Goal: Task Accomplishment & Management: Use online tool/utility

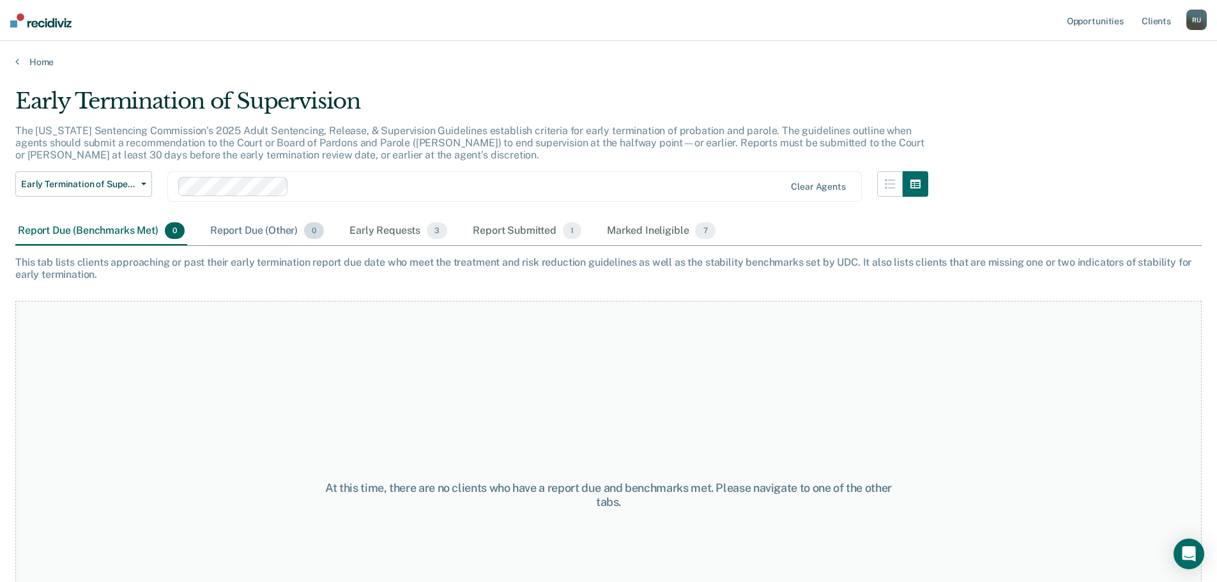
click at [246, 231] on div "Report Due (Other) 0" at bounding box center [267, 231] width 119 height 28
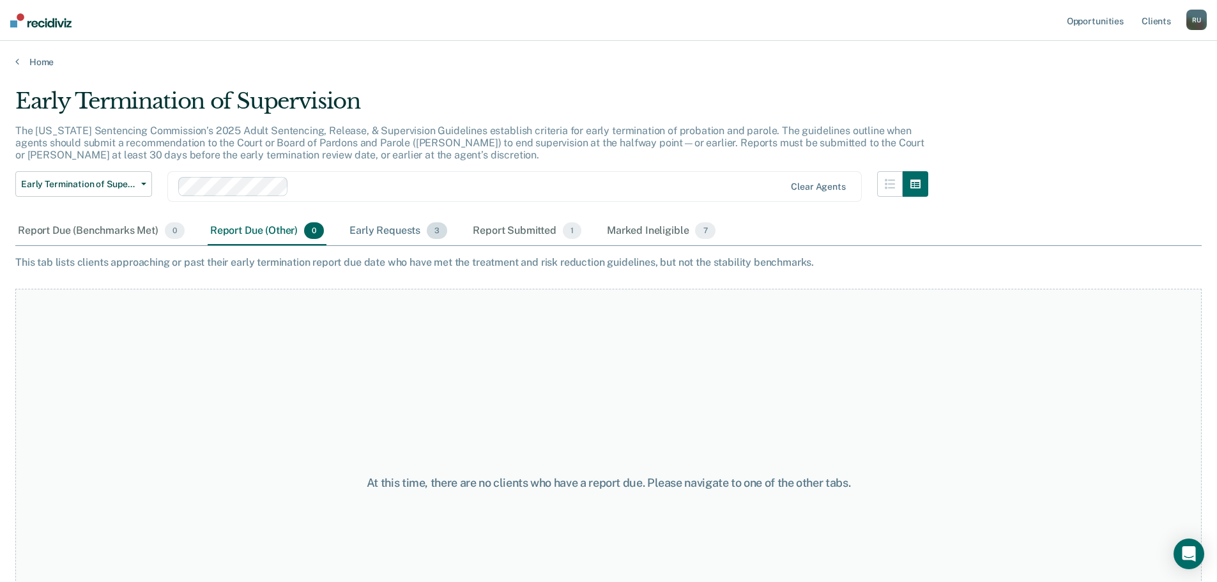
click at [390, 222] on div "Early Requests 3" at bounding box center [398, 231] width 103 height 28
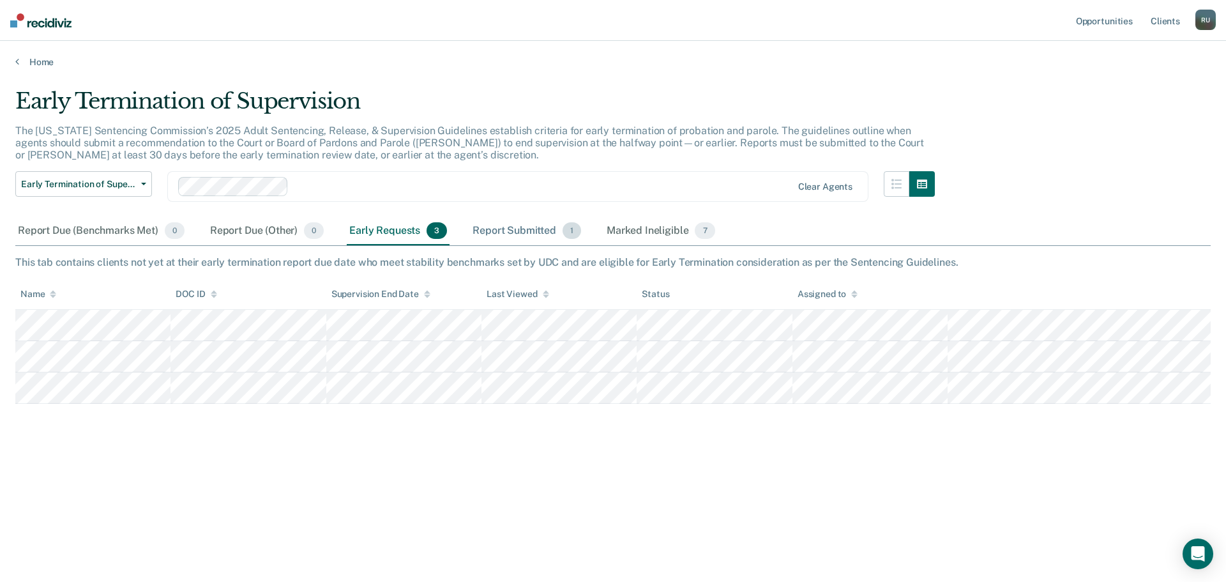
click at [515, 238] on div "Report Submitted 1" at bounding box center [527, 231] width 114 height 28
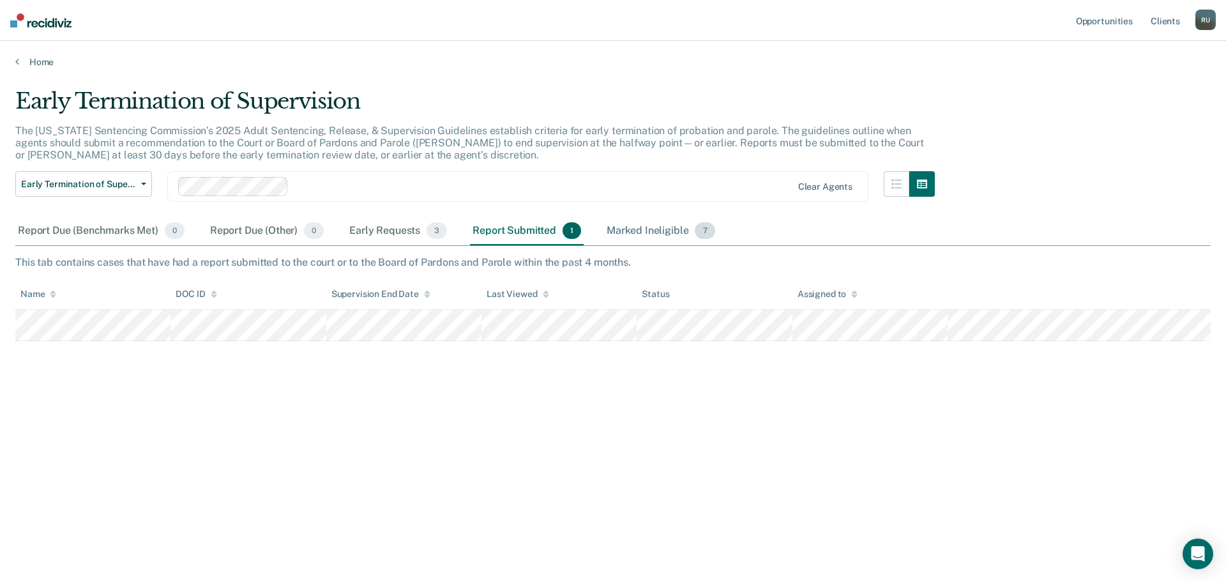
click at [656, 227] on div "Marked Ineligible 7" at bounding box center [661, 231] width 114 height 28
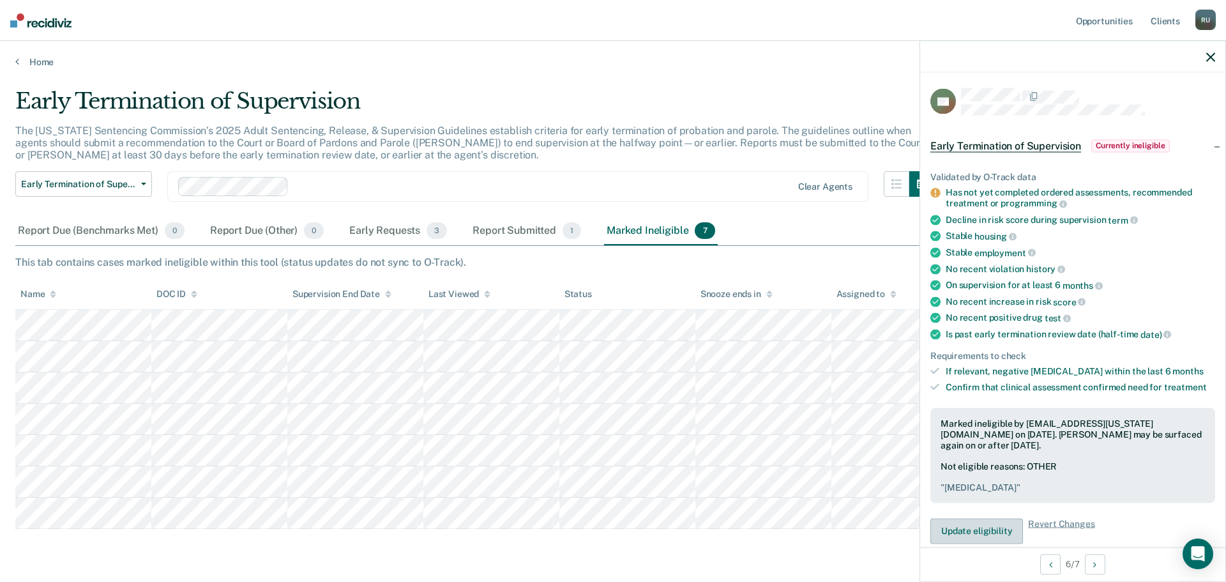
click at [988, 524] on button "Update eligibility" at bounding box center [977, 531] width 93 height 26
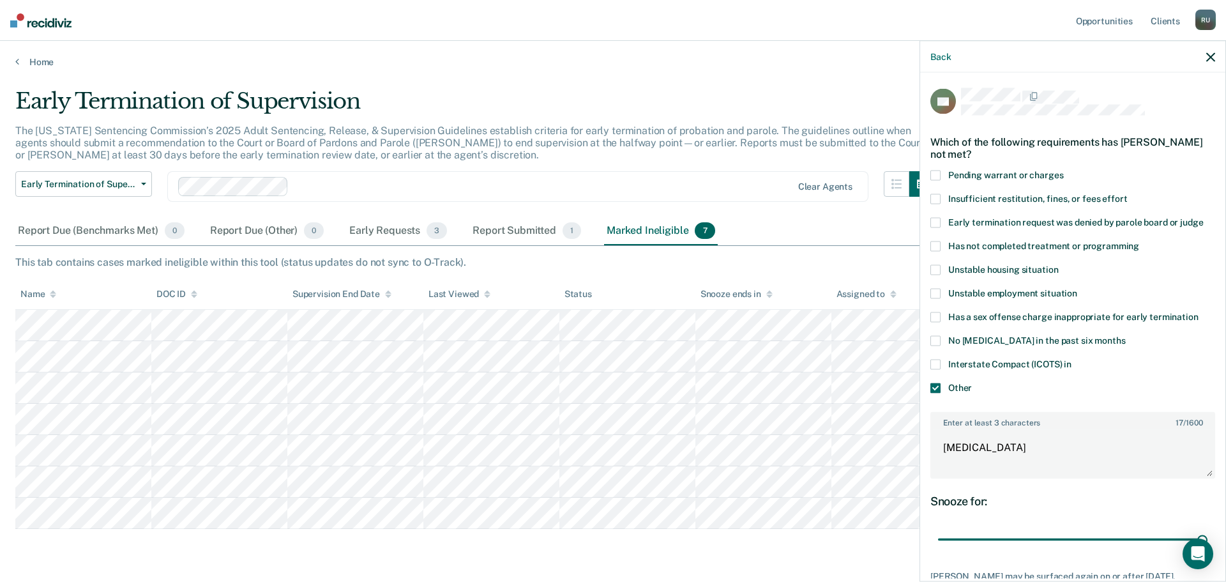
click at [940, 387] on span at bounding box center [936, 388] width 10 height 10
click at [972, 383] on input "Other" at bounding box center [972, 383] width 0 height 0
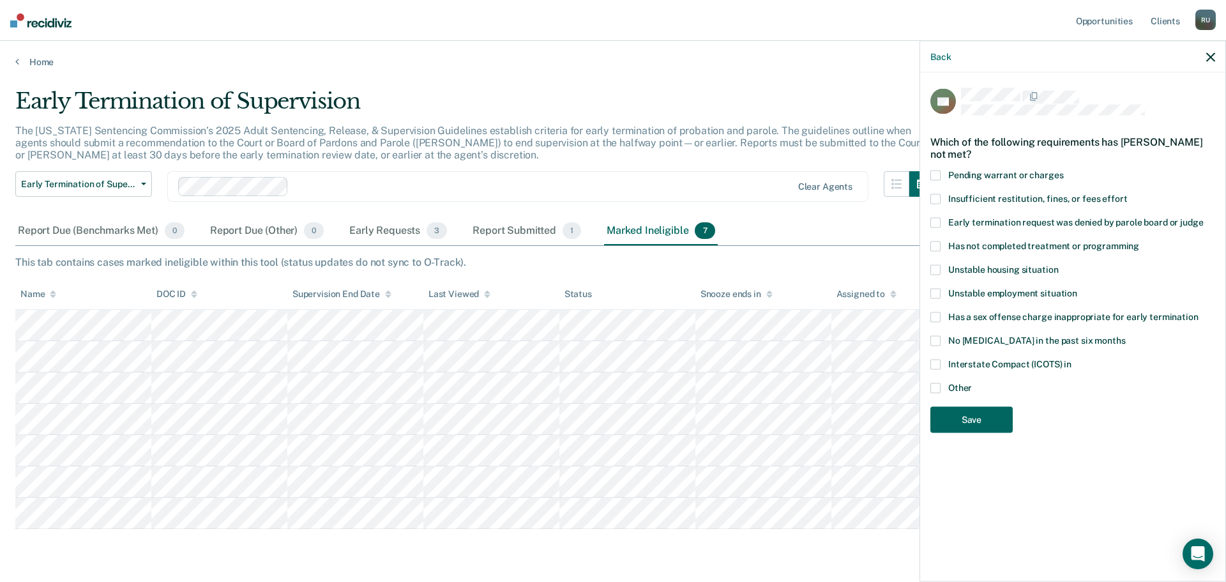
click at [979, 420] on button "Save" at bounding box center [972, 420] width 82 height 26
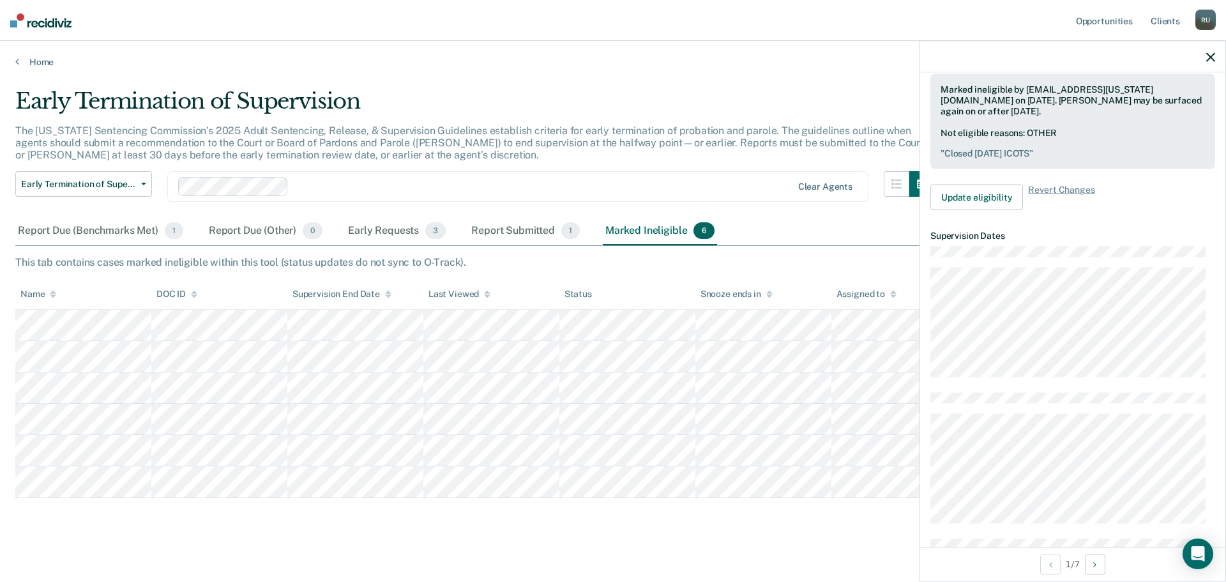
scroll to position [96, 0]
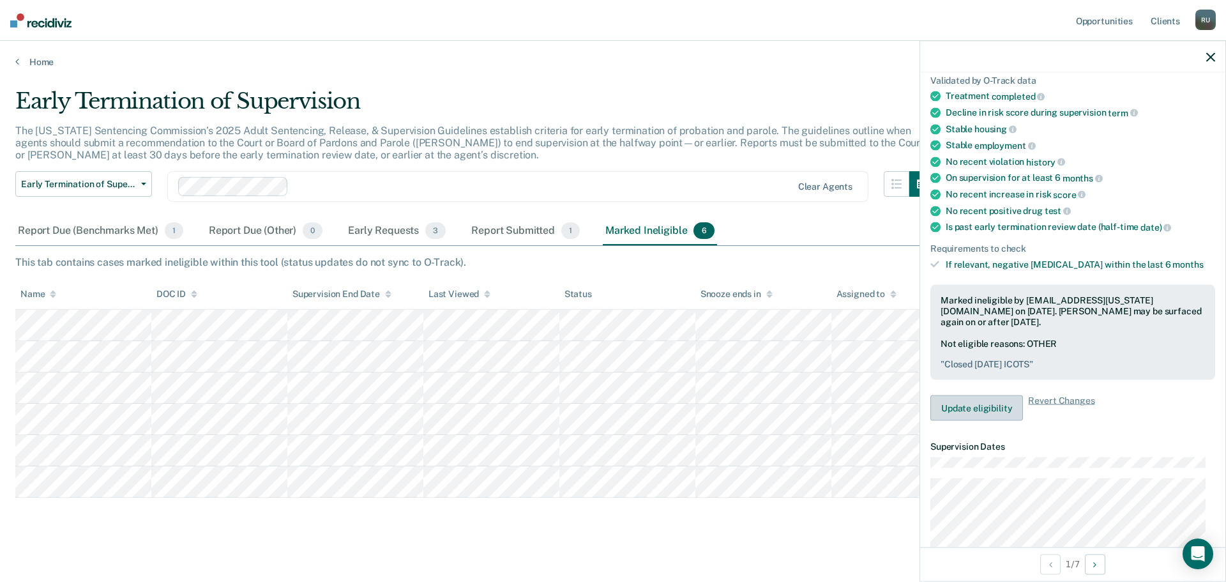
click at [1001, 416] on button "Update eligibility" at bounding box center [977, 408] width 93 height 26
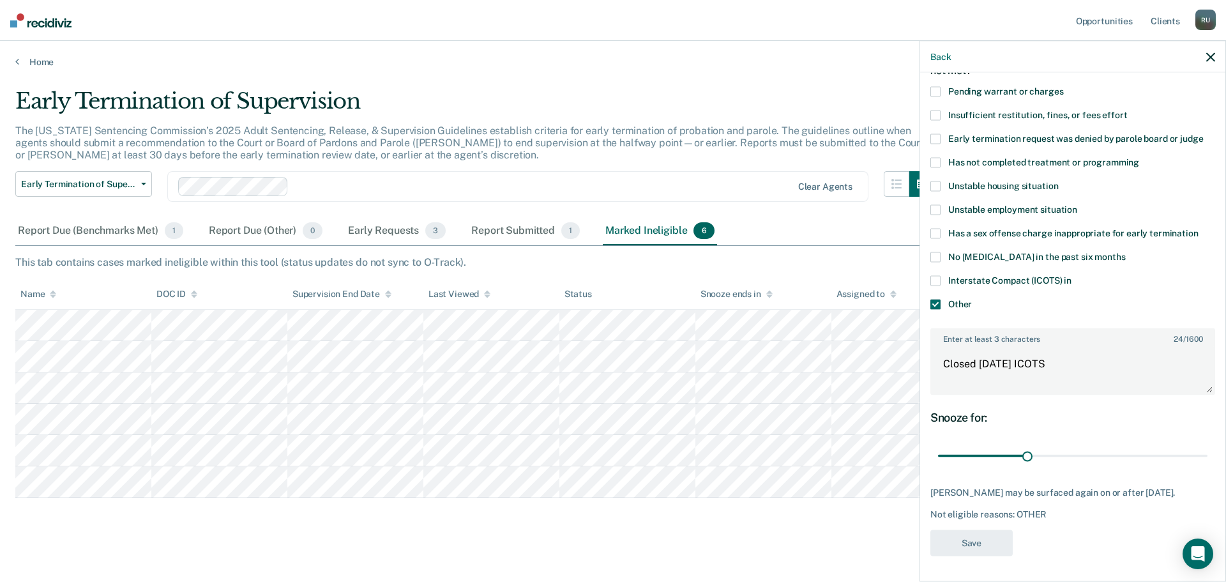
scroll to position [82, 0]
click at [938, 301] on span at bounding box center [936, 306] width 10 height 10
click at [972, 301] on input "Other" at bounding box center [972, 301] width 0 height 0
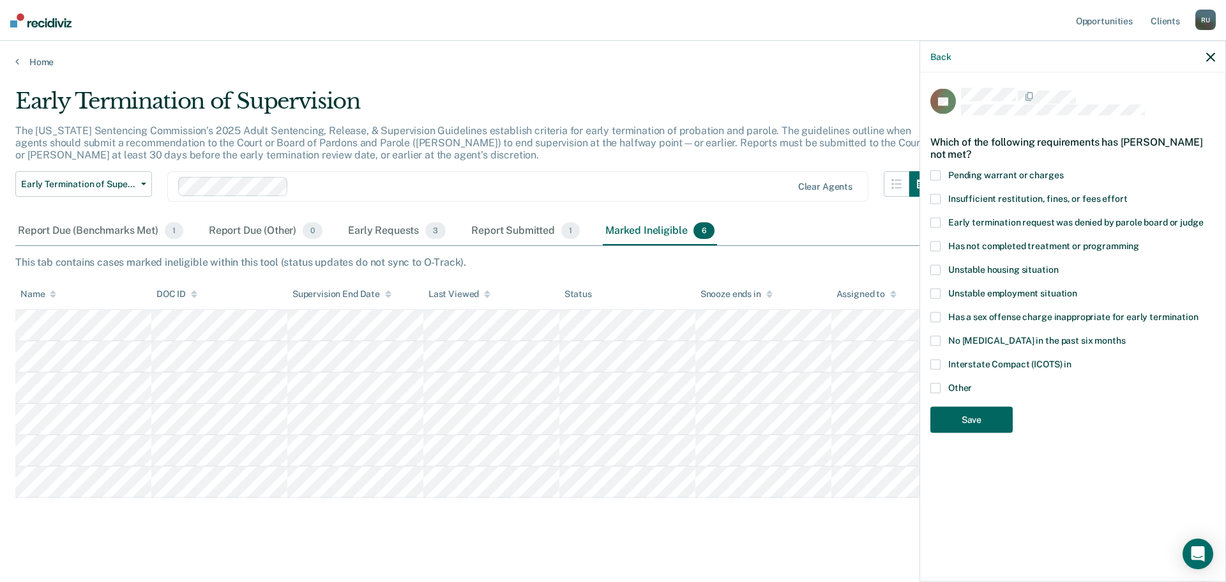
click at [986, 407] on button "Save" at bounding box center [972, 420] width 82 height 26
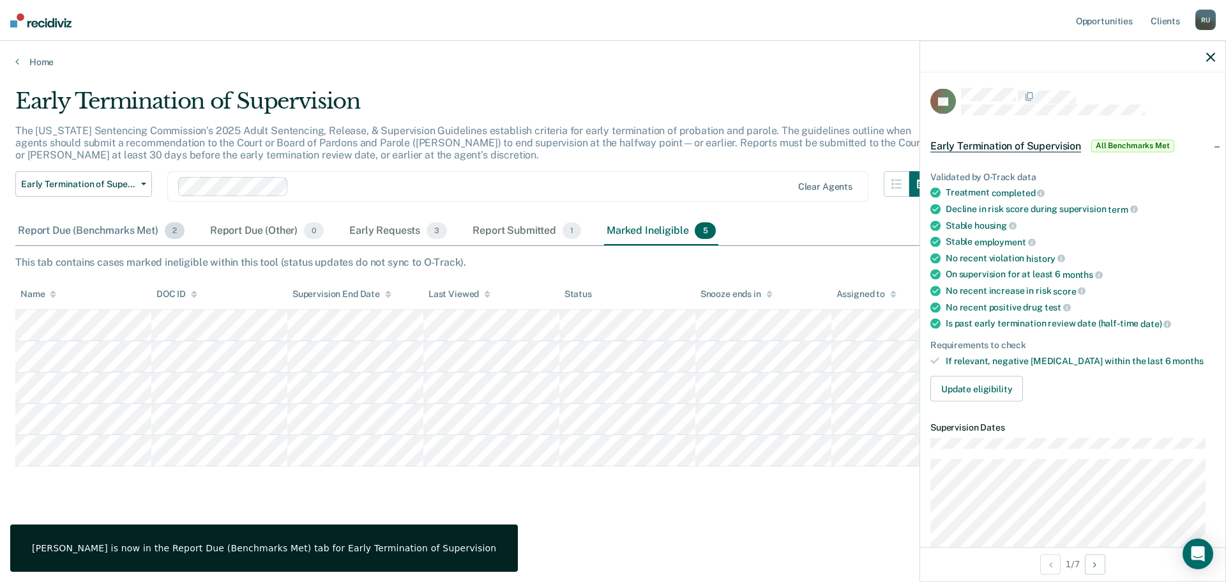
click at [126, 231] on div "Report Due (Benchmarks Met) 2" at bounding box center [101, 231] width 172 height 28
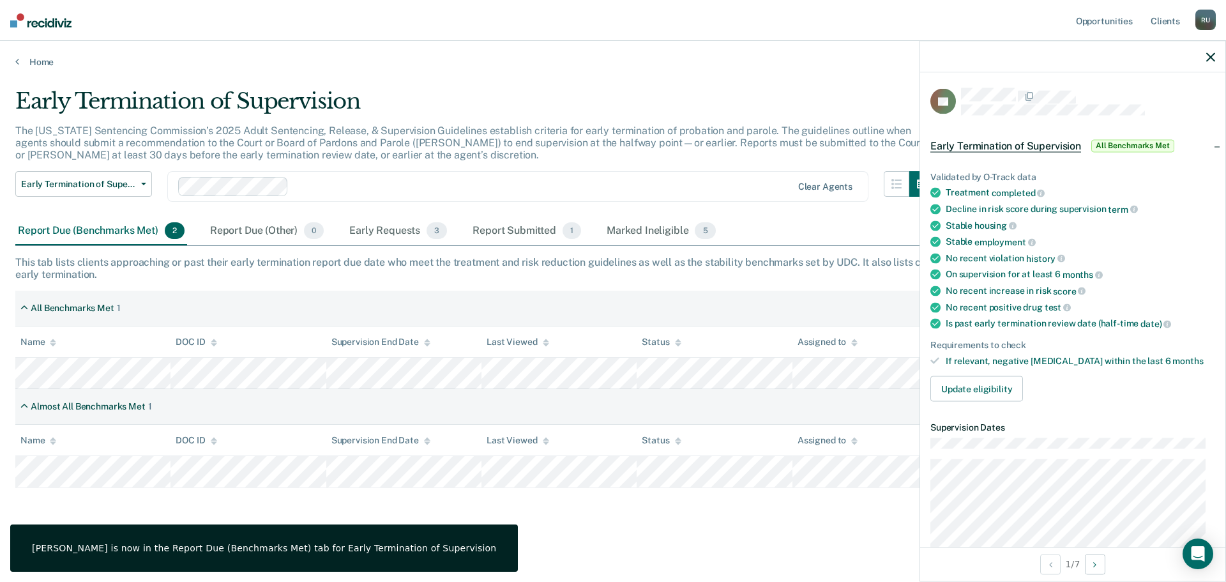
click at [1212, 54] on icon "button" at bounding box center [1211, 56] width 9 height 9
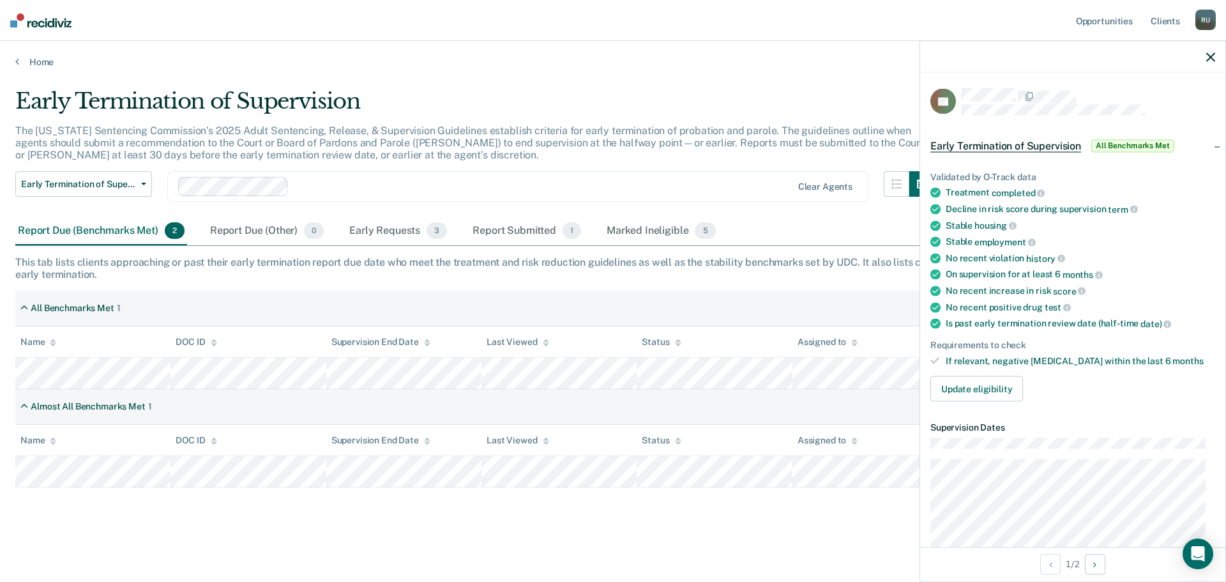
click at [707, 402] on div "Almost All Benchmarks Met 1" at bounding box center [613, 407] width 1196 height 36
click at [151, 509] on div "Early Termination of Supervision The [US_STATE] Sentencing Commission’s 2025 Ad…" at bounding box center [613, 307] width 1196 height 439
click at [305, 526] on div "Early Termination of Supervision The [US_STATE] Sentencing Commission’s 2025 Ad…" at bounding box center [613, 307] width 1196 height 439
click at [1218, 56] on div at bounding box center [1072, 57] width 305 height 32
click at [1212, 56] on icon "button" at bounding box center [1211, 56] width 9 height 9
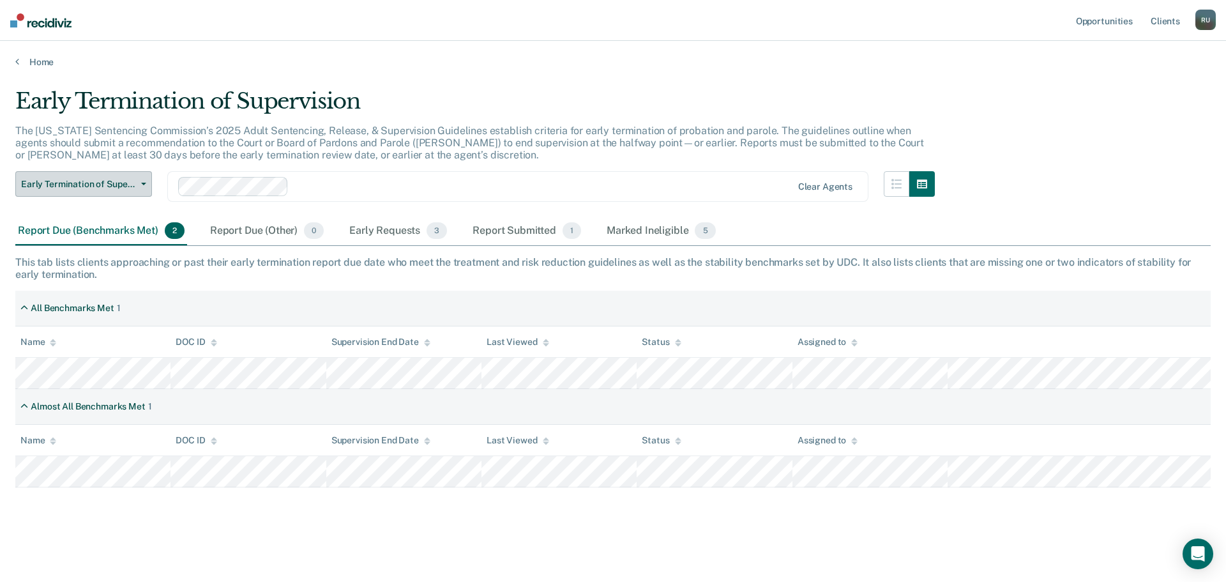
click at [112, 188] on span "Early Termination of Supervision" at bounding box center [78, 184] width 115 height 11
click at [146, 185] on icon "button" at bounding box center [143, 184] width 5 height 3
